Goal: Task Accomplishment & Management: Manage account settings

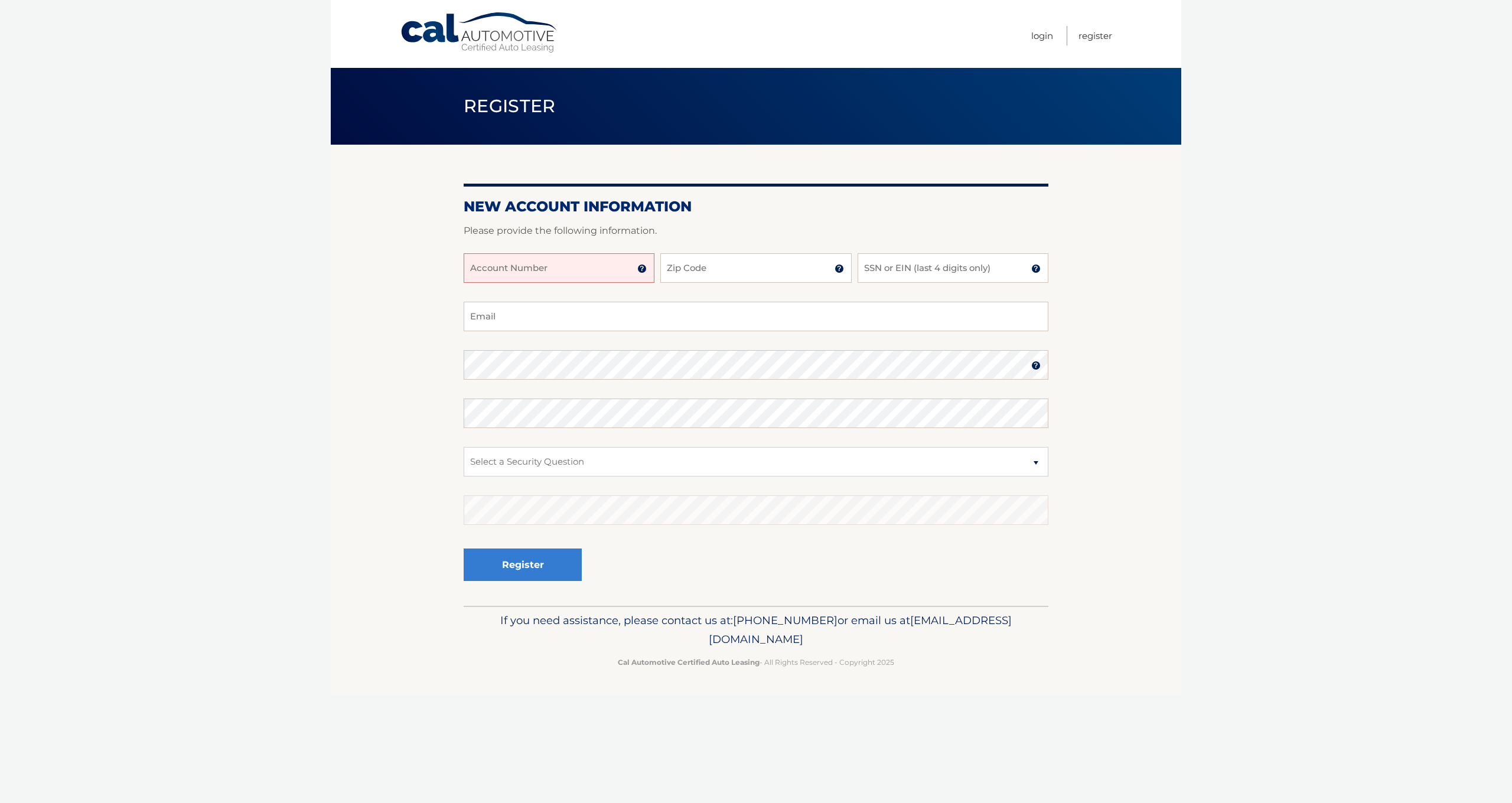
click at [537, 263] on input "Account Number" at bounding box center [559, 268] width 191 height 30
type input "44456013413"
type input "19020"
click at [935, 270] on input "SSN or EIN (last 4 digits only)" at bounding box center [953, 268] width 191 height 30
type input "9"
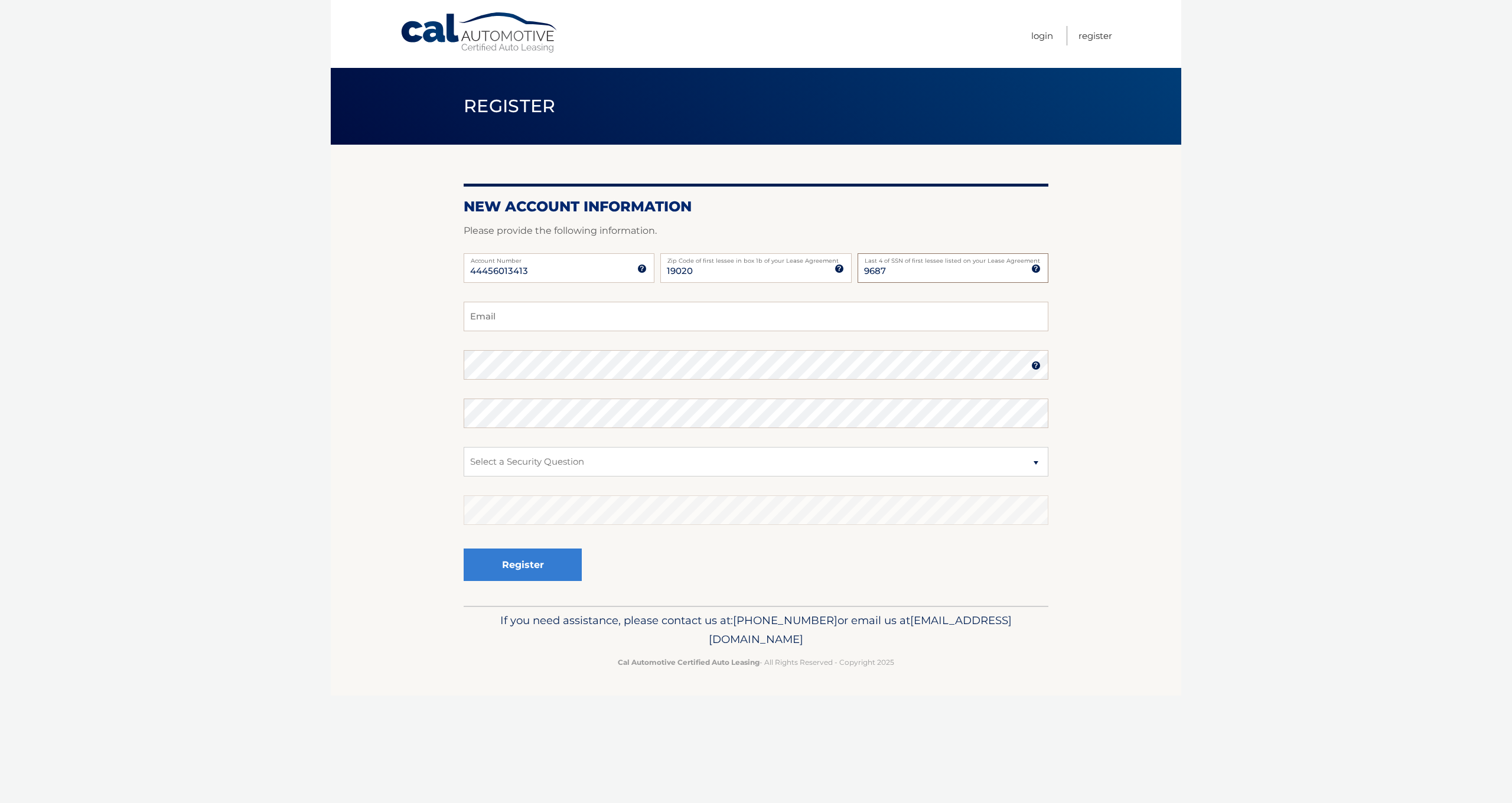
type input "9687"
type input "cbelinsky2016@gmail.com"
select select "3"
click at [406, 497] on section "New Account Information Please provide the following information. 44456013413 A…" at bounding box center [756, 375] width 851 height 461
click at [512, 572] on button "Register" at bounding box center [522, 565] width 118 height 32
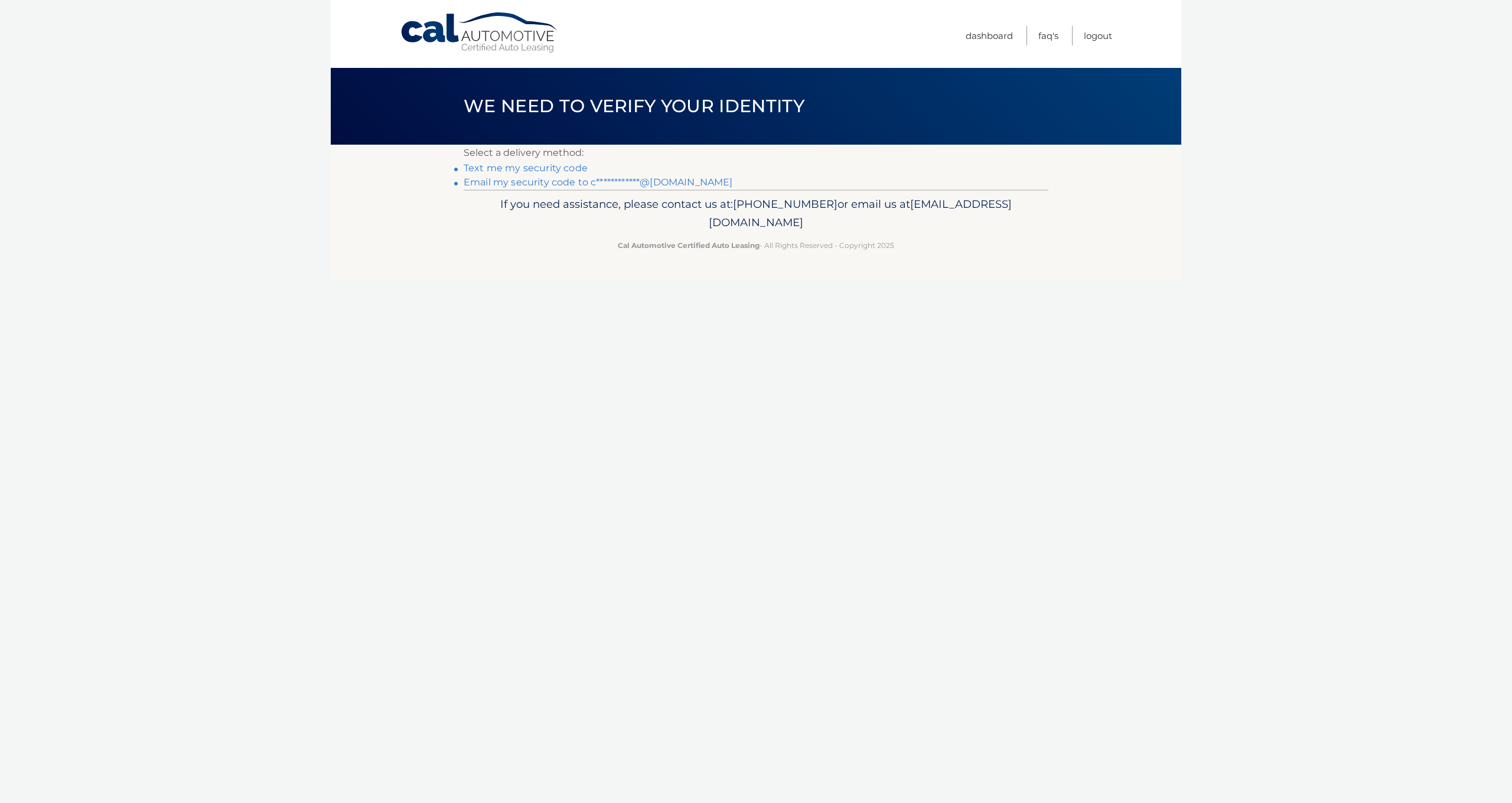
click at [504, 168] on link "Text me my security code" at bounding box center [526, 168] width 124 height 11
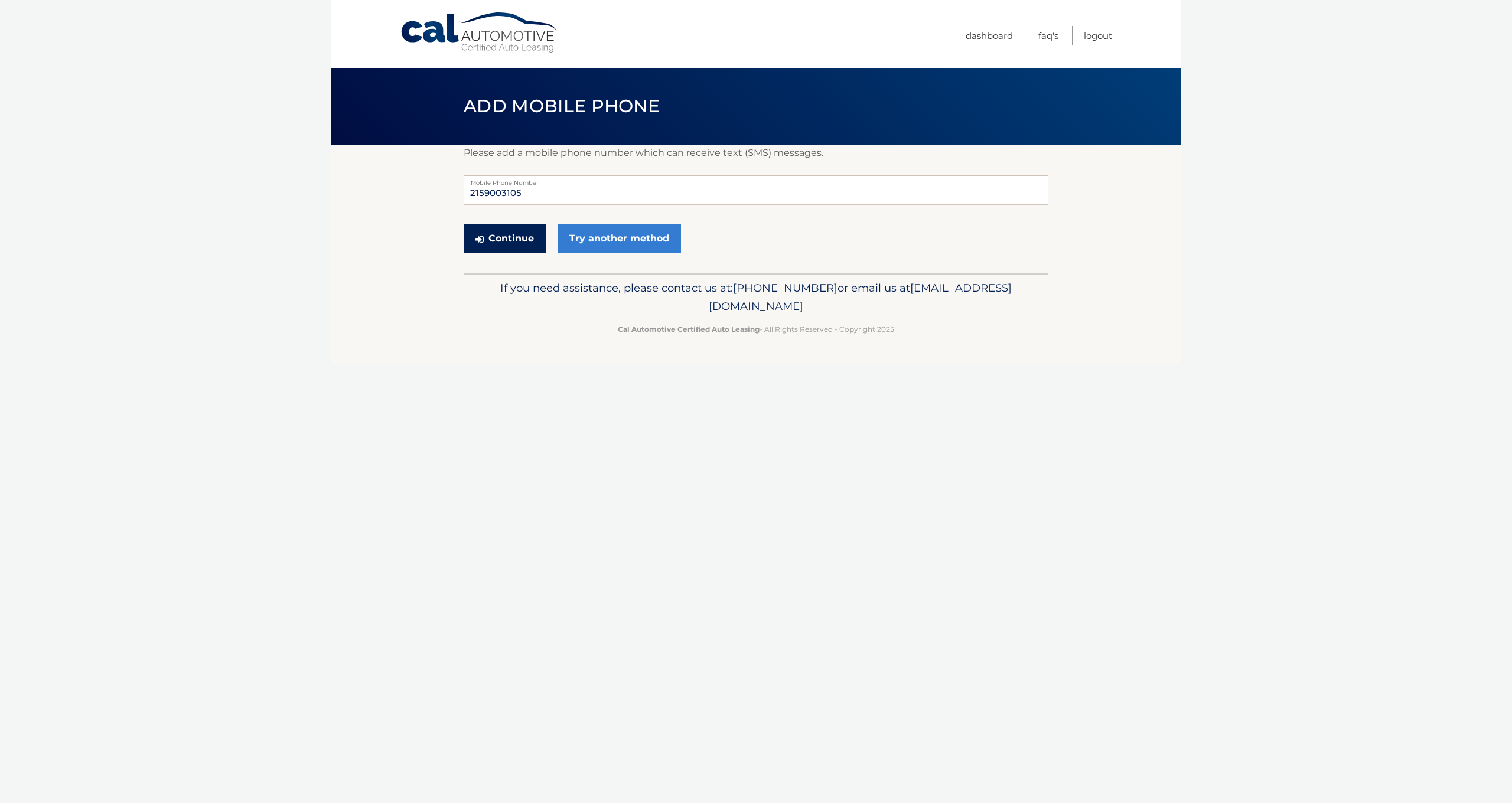
click at [532, 235] on button "Continue" at bounding box center [504, 239] width 82 height 30
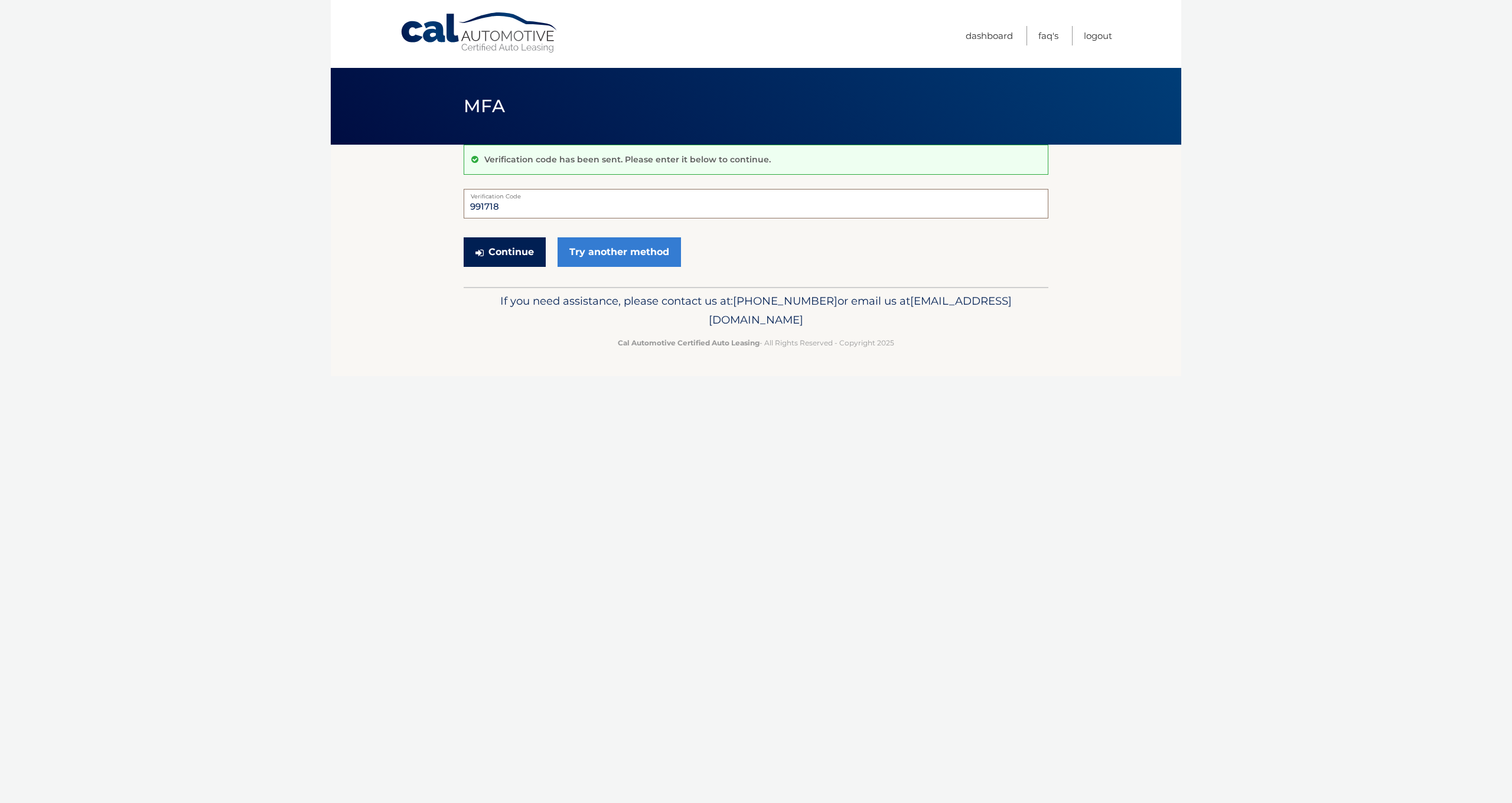
type input "991718"
click at [510, 257] on button "Continue" at bounding box center [504, 252] width 82 height 30
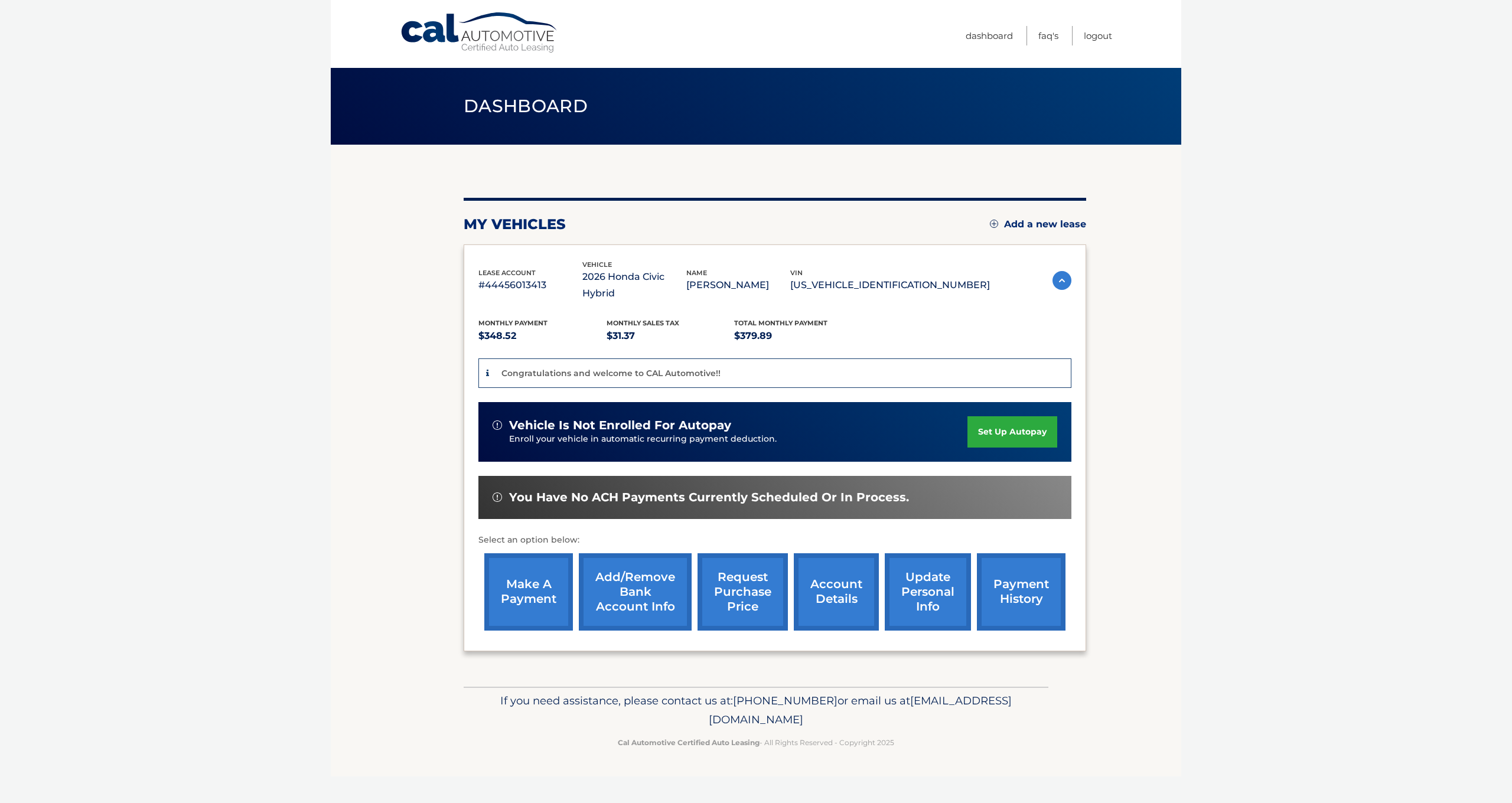
click at [988, 417] on link "set up autopay" at bounding box center [1012, 432] width 90 height 32
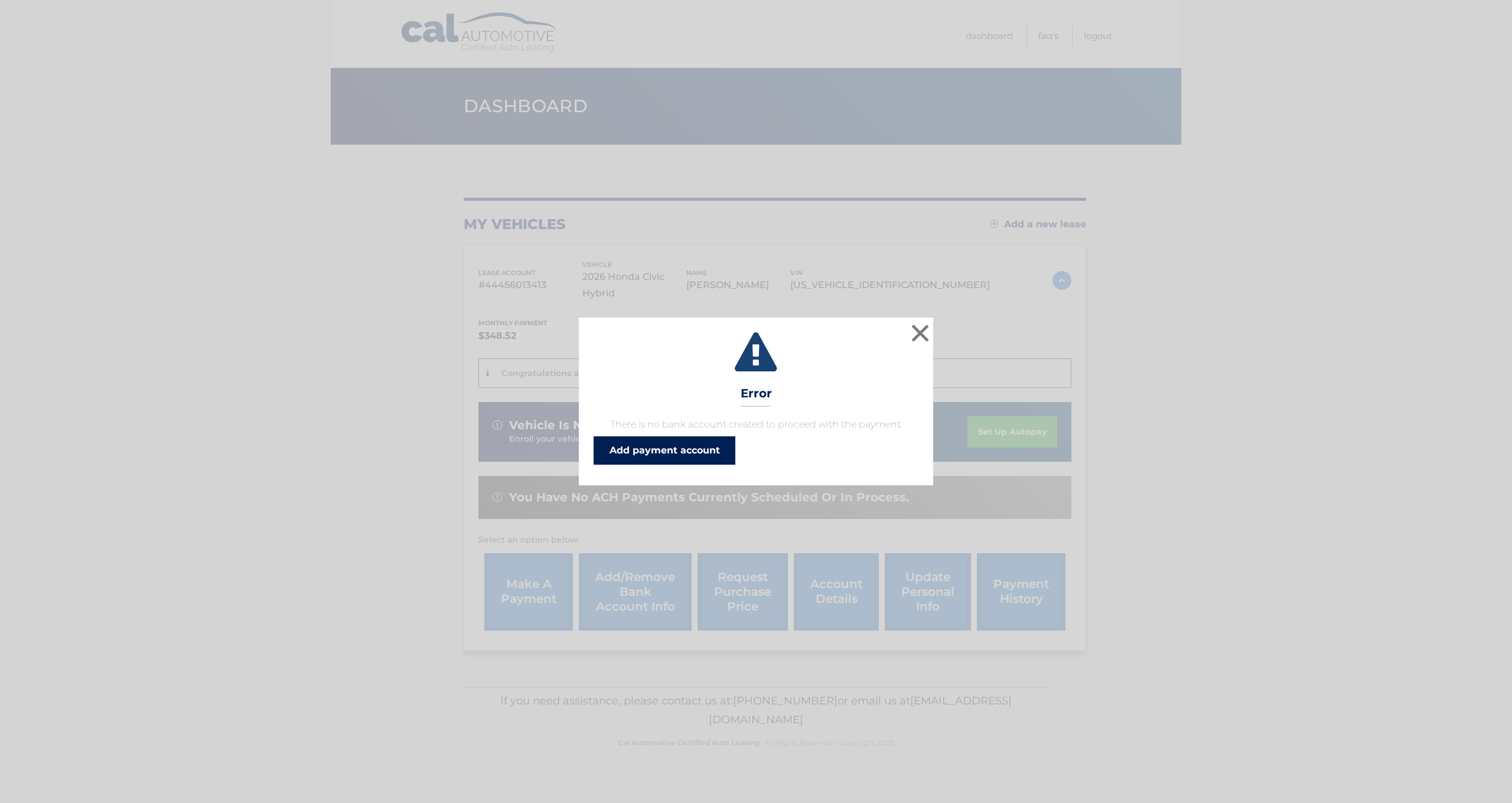
click at [704, 455] on link "Add payment account" at bounding box center [664, 451] width 142 height 28
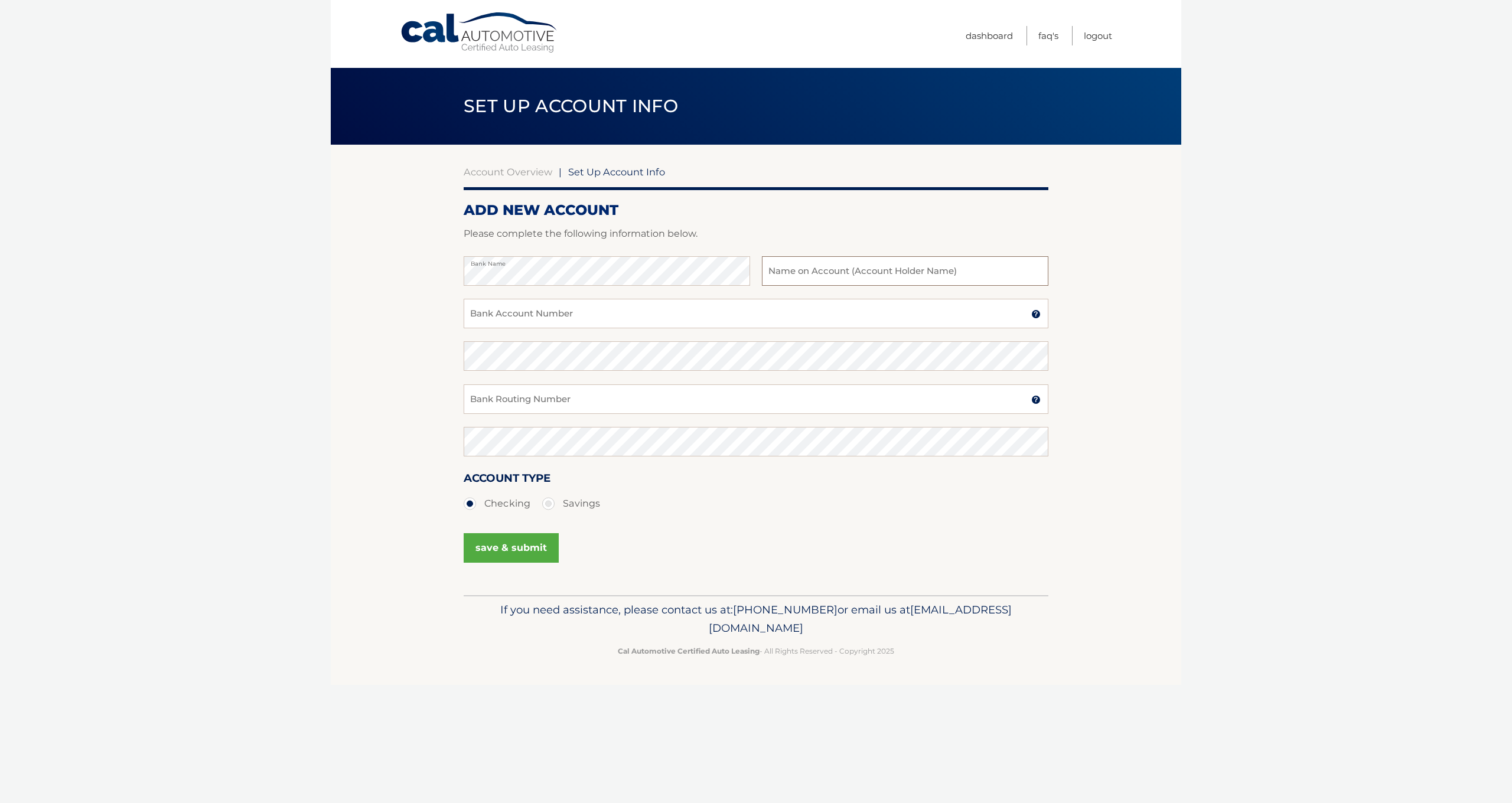
click at [917, 275] on input "text" at bounding box center [905, 271] width 286 height 30
type input "[PERSON_NAME]"
click at [828, 319] on input "Bank Account Number" at bounding box center [756, 313] width 585 height 30
click at [1037, 315] on img at bounding box center [1036, 314] width 10 height 10
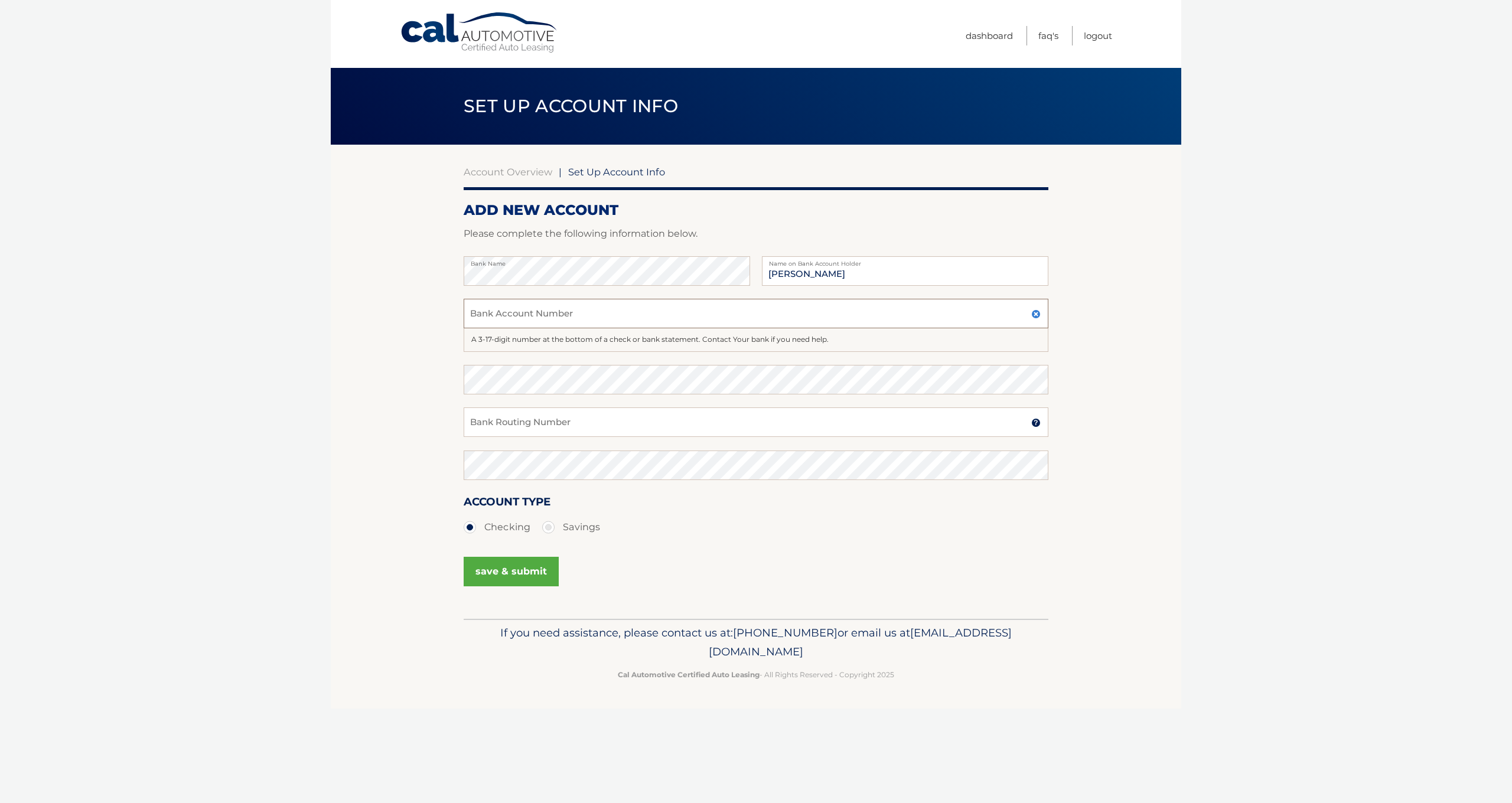
click at [988, 313] on input "Bank Account Number" at bounding box center [756, 313] width 585 height 30
type input "4356108279"
drag, startPoint x: 524, startPoint y: 319, endPoint x: 468, endPoint y: 319, distance: 56.0
click at [468, 319] on input "4356108279" at bounding box center [756, 313] width 585 height 30
click at [567, 418] on input "Bank Routing Number" at bounding box center [756, 422] width 585 height 30
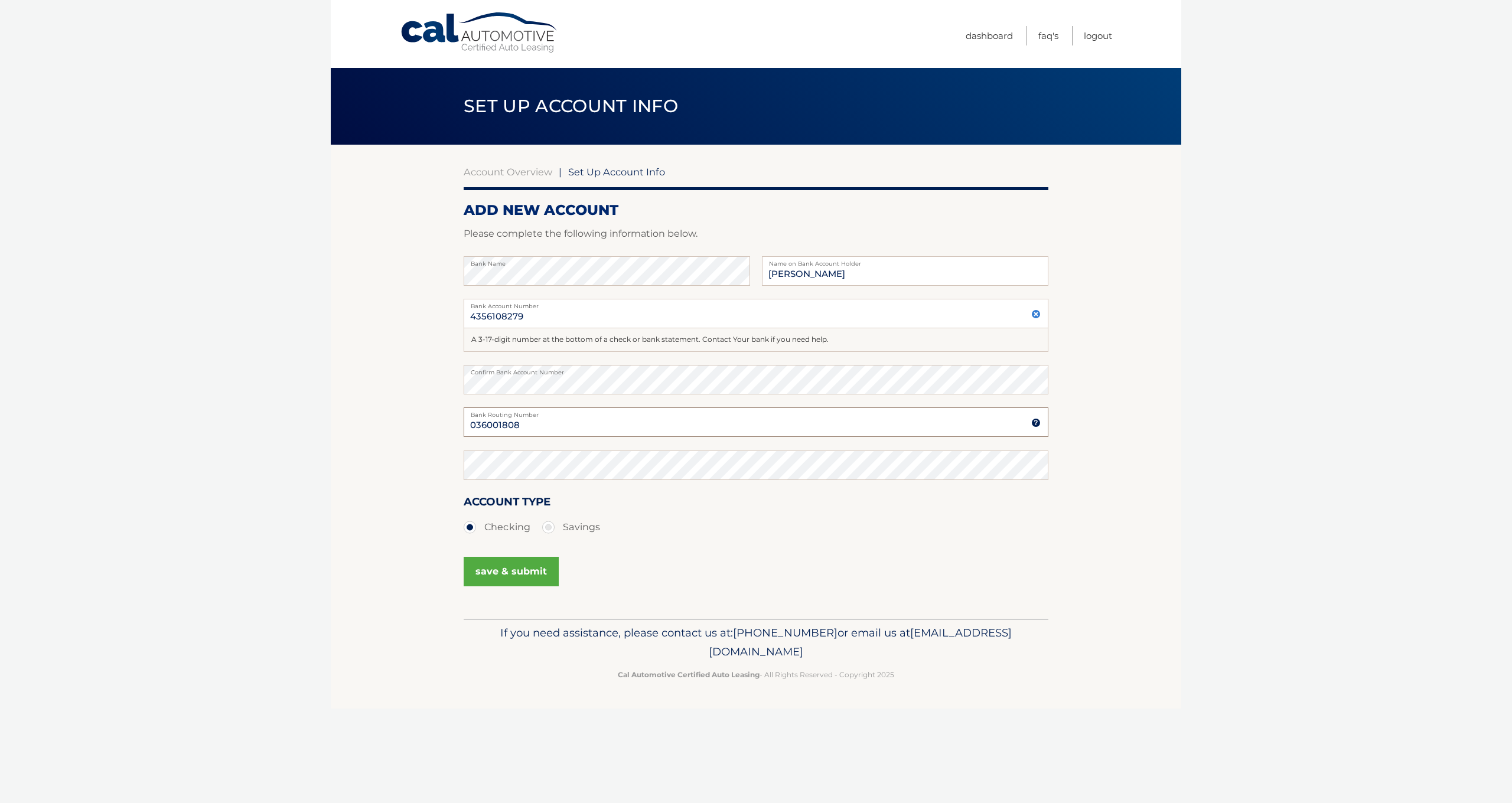
drag, startPoint x: 526, startPoint y: 424, endPoint x: 472, endPoint y: 422, distance: 54.0
click at [472, 422] on input "036001808" at bounding box center [756, 422] width 585 height 30
type input "036001808"
click at [405, 451] on section "Account Overview | Set Up Account Info ADD NEW ACCOUNT Please complete the foll…" at bounding box center [756, 381] width 851 height 474
click at [519, 566] on button "save & submit" at bounding box center [511, 572] width 95 height 30
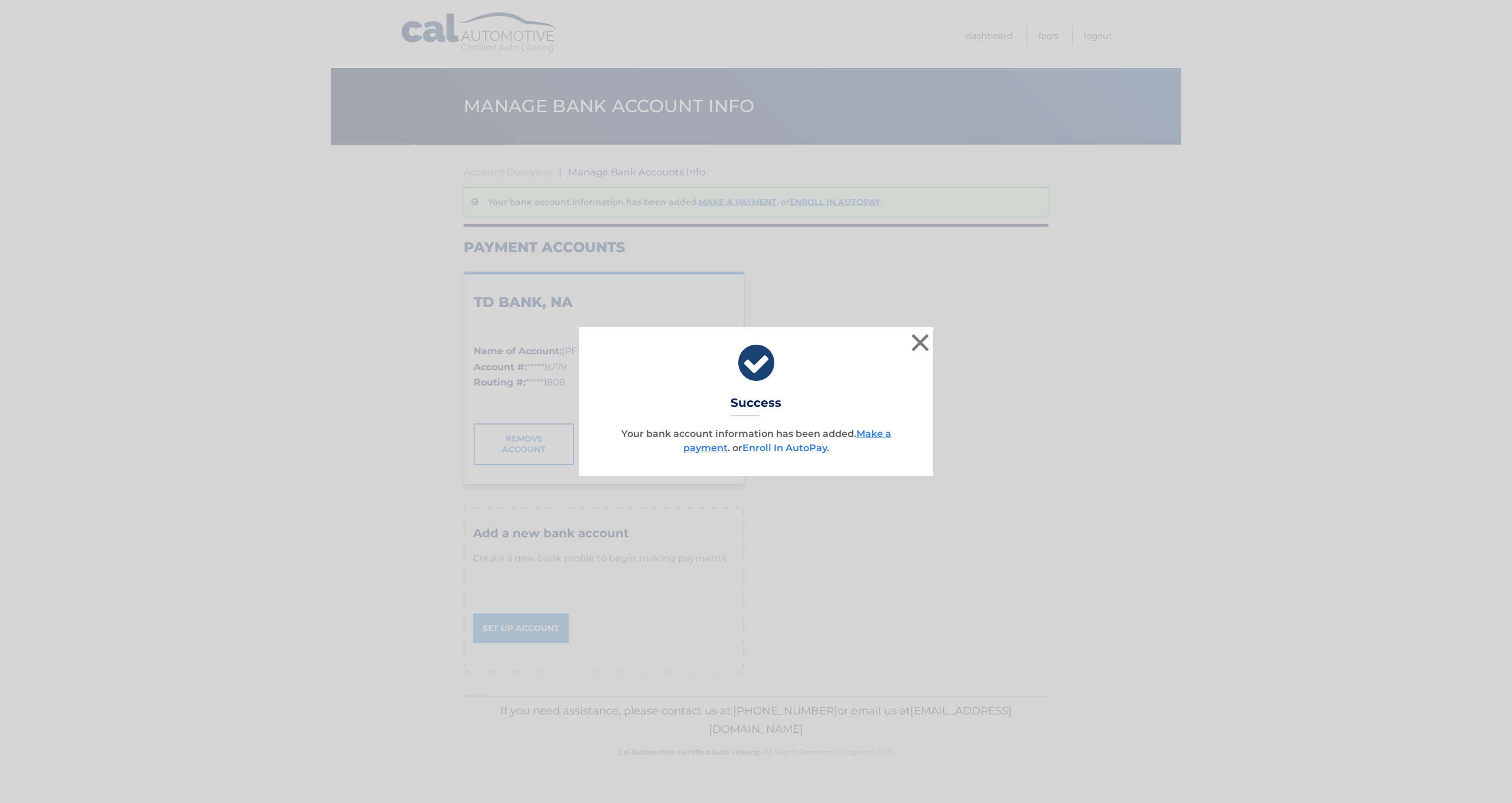
click at [790, 448] on link "Enroll In AutoPay" at bounding box center [784, 448] width 85 height 11
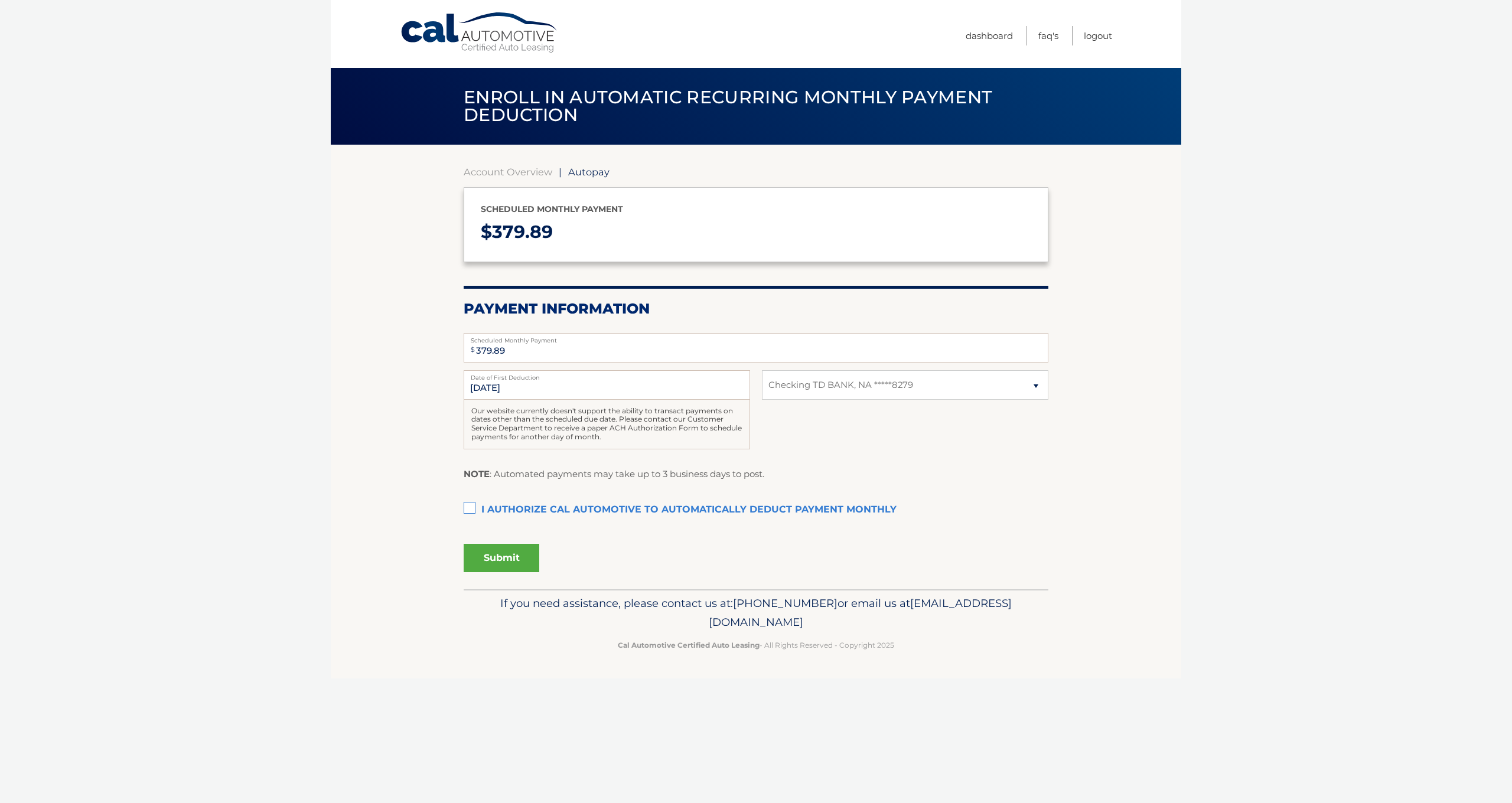
select select "NGU1N2JlMzctNDg0ZS00ODcyLWE3MzgtYjZmYjkwOGQwOTZi"
click at [808, 424] on div "9/28/2025 Date of First Deduction Our website currently doesn't support the abi…" at bounding box center [756, 416] width 585 height 92
click at [470, 504] on label "I authorize cal automotive to automatically deduct payment monthly This checkbo…" at bounding box center [756, 510] width 585 height 24
click at [0, 0] on input "I authorize cal automotive to automatically deduct payment monthly This checkbo…" at bounding box center [0, 0] width 0 height 0
click at [519, 551] on button "Submit" at bounding box center [501, 558] width 75 height 28
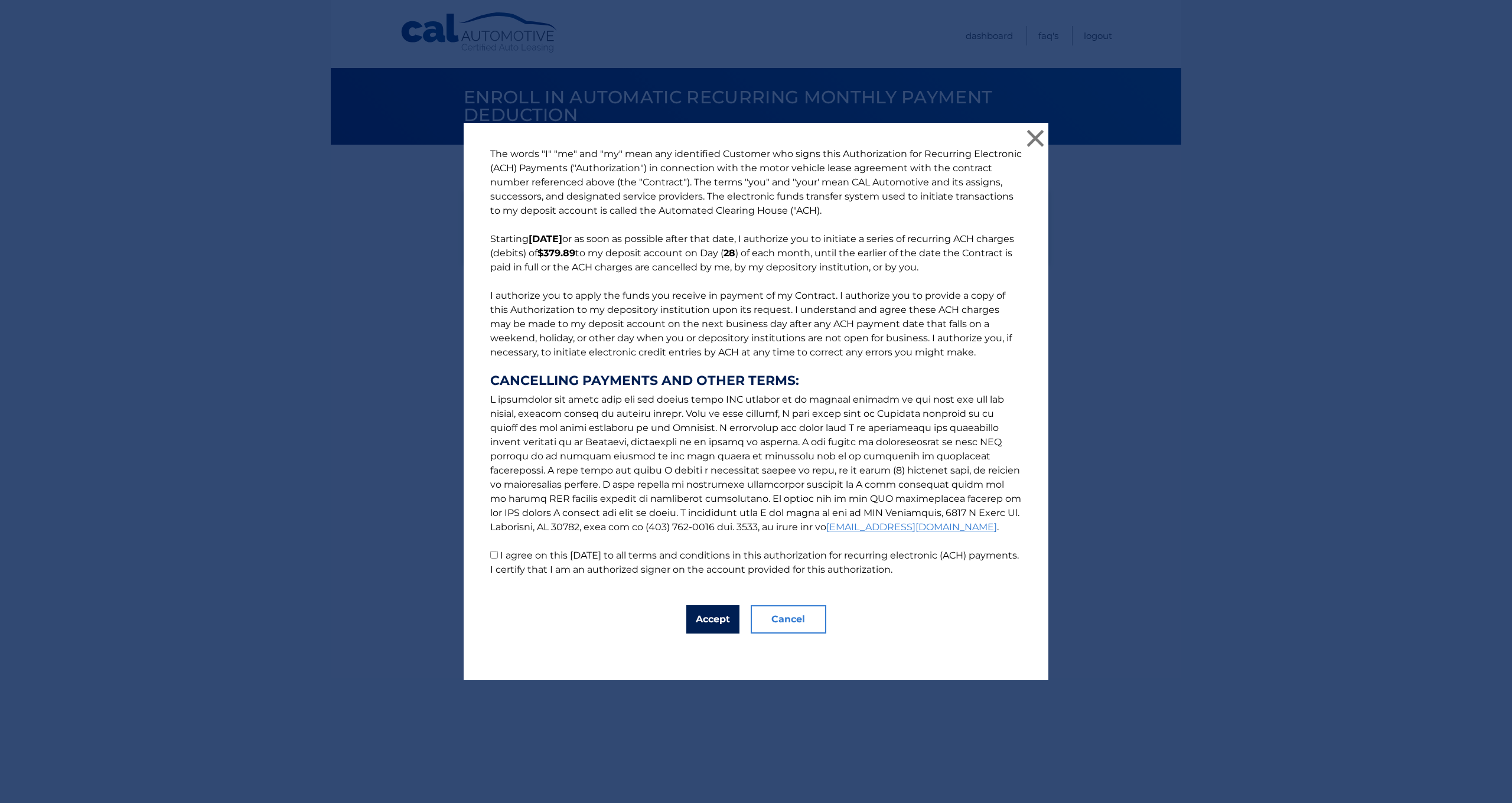
click at [704, 619] on button "Accept" at bounding box center [713, 620] width 53 height 28
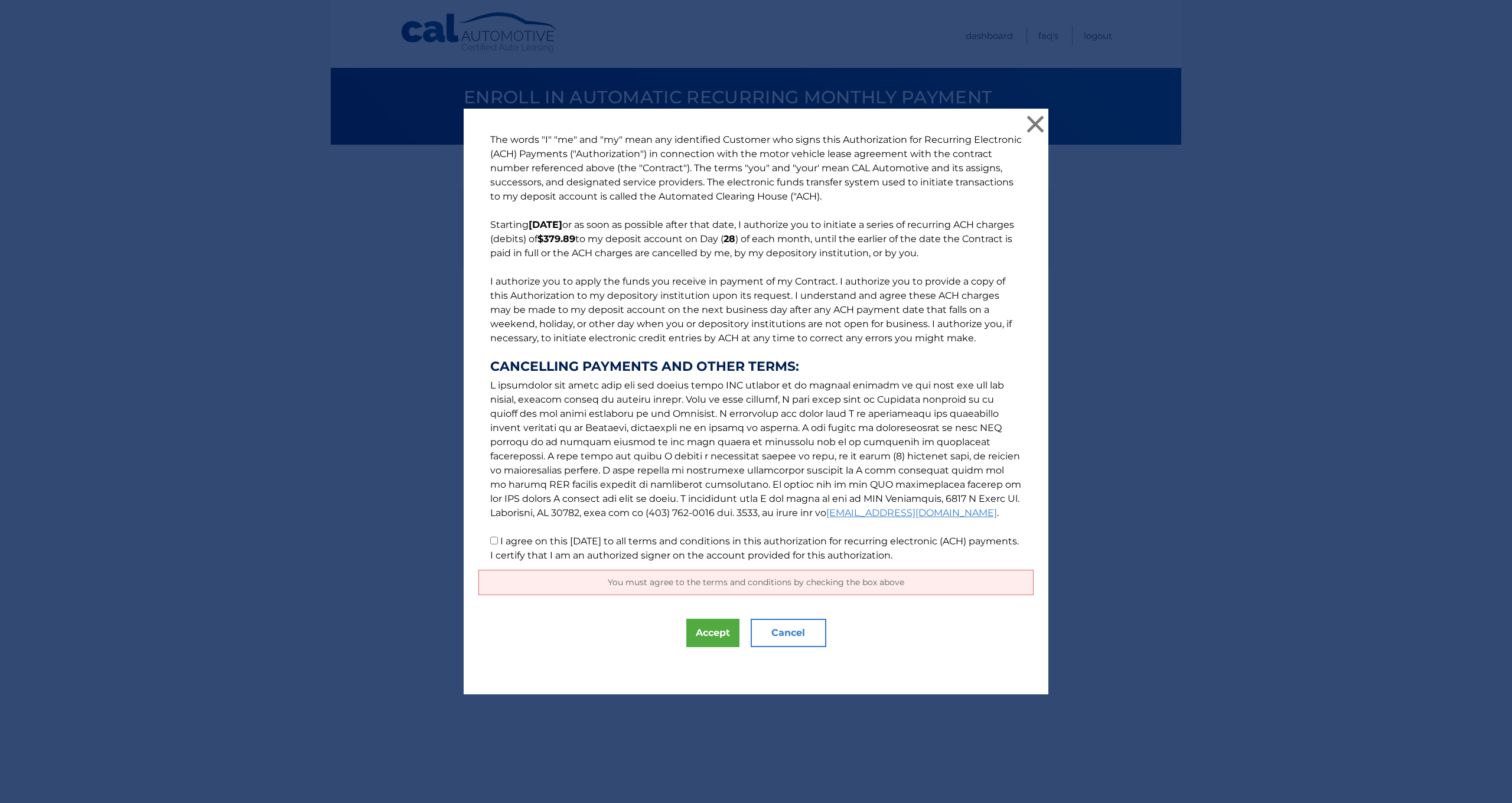
click at [490, 542] on input "I agree on this 09/21/2025 to all terms and conditions in this authorization fo…" at bounding box center [494, 540] width 8 height 8
checkbox input "true"
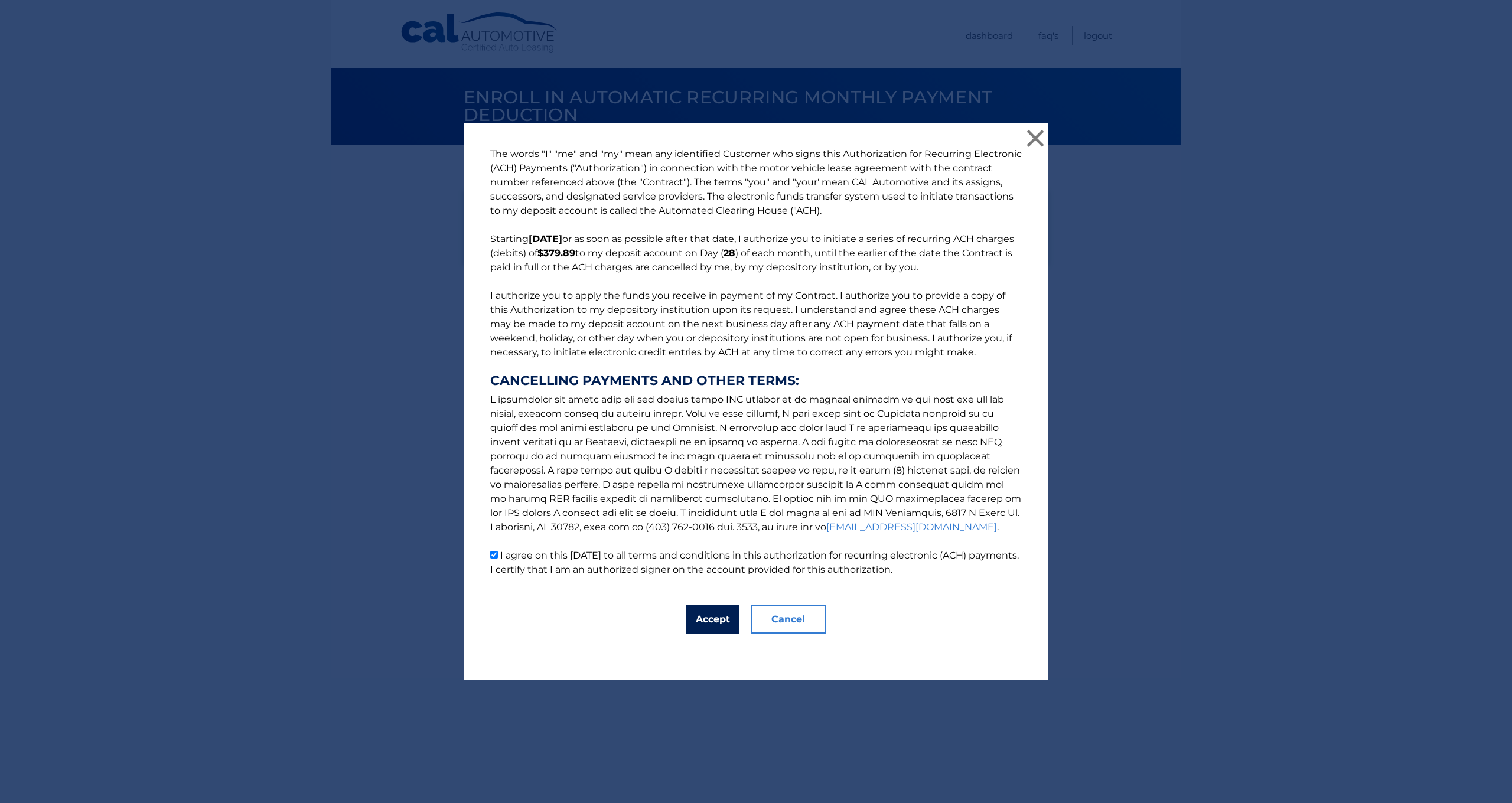
click at [691, 624] on button "Accept" at bounding box center [713, 620] width 53 height 28
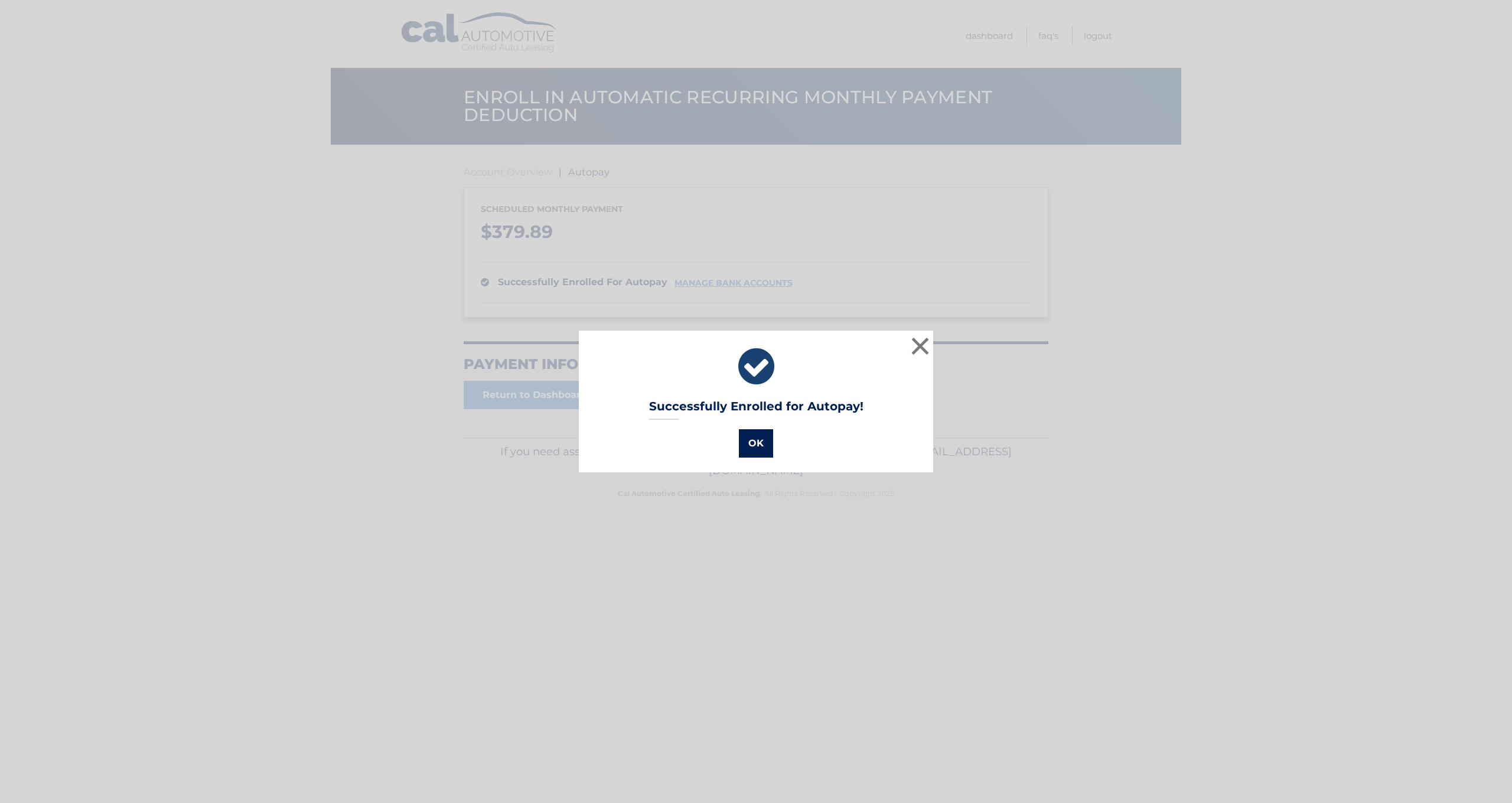
click at [753, 436] on button "OK" at bounding box center [756, 444] width 34 height 28
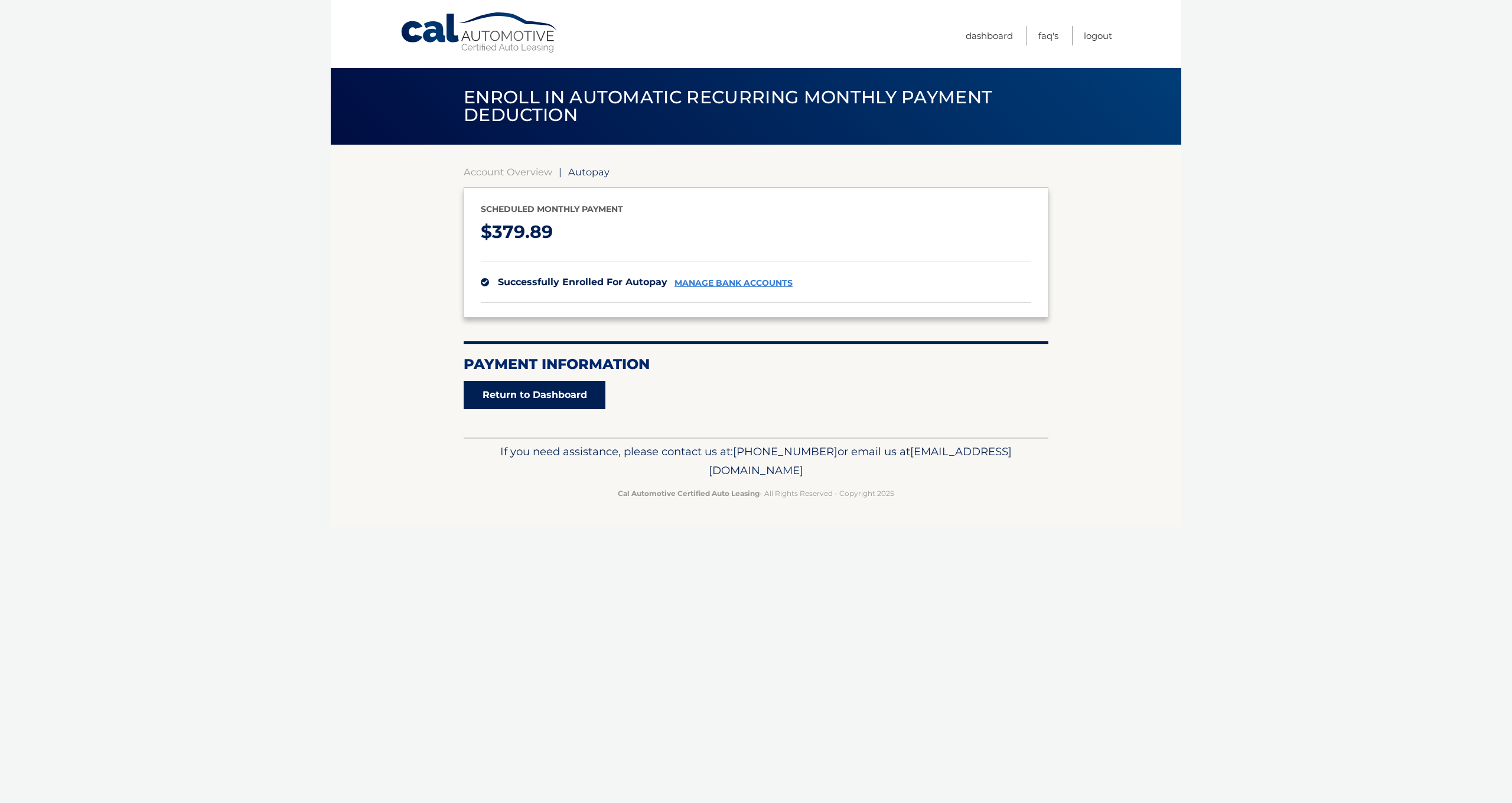
click at [537, 403] on link "Return to Dashboard" at bounding box center [535, 395] width 142 height 28
